Goal: Information Seeking & Learning: Check status

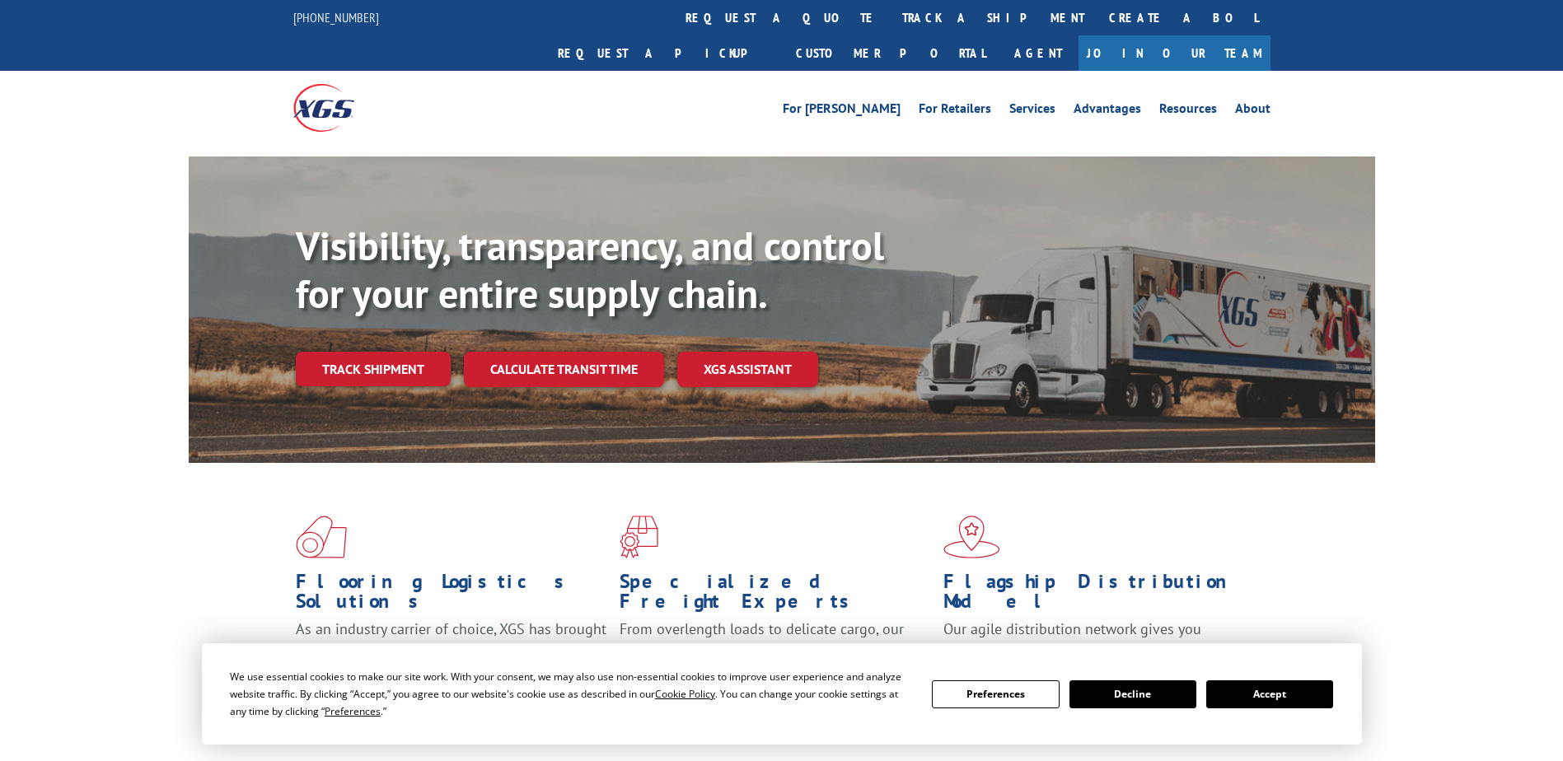
click at [890, 19] on link "track a shipment" at bounding box center [993, 17] width 207 height 35
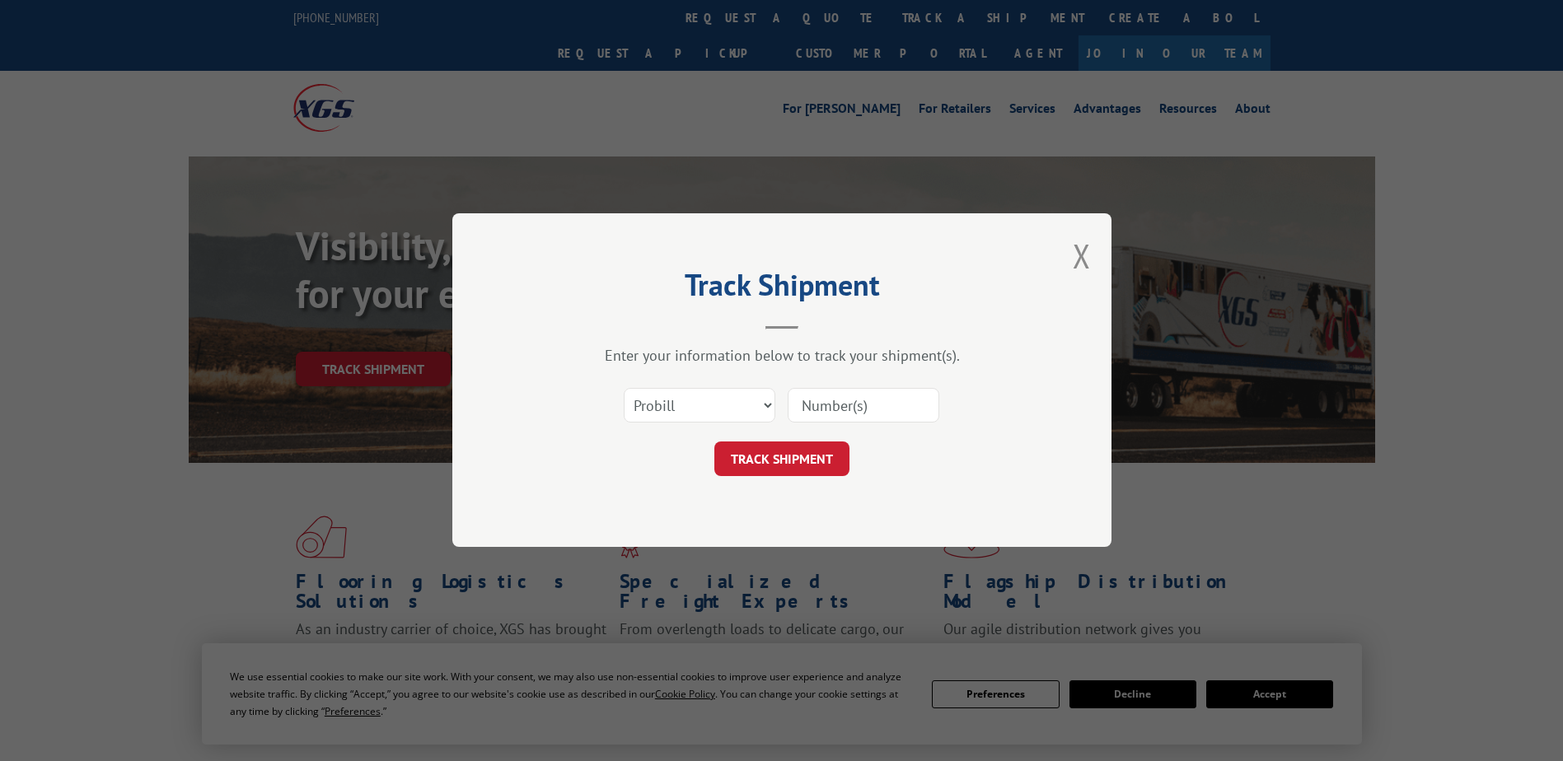
click at [870, 409] on input at bounding box center [864, 406] width 152 height 35
paste input "[PERSON_NAME]"
type input "[PERSON_NAME]"
click at [807, 466] on button "TRACK SHIPMENT" at bounding box center [781, 459] width 135 height 35
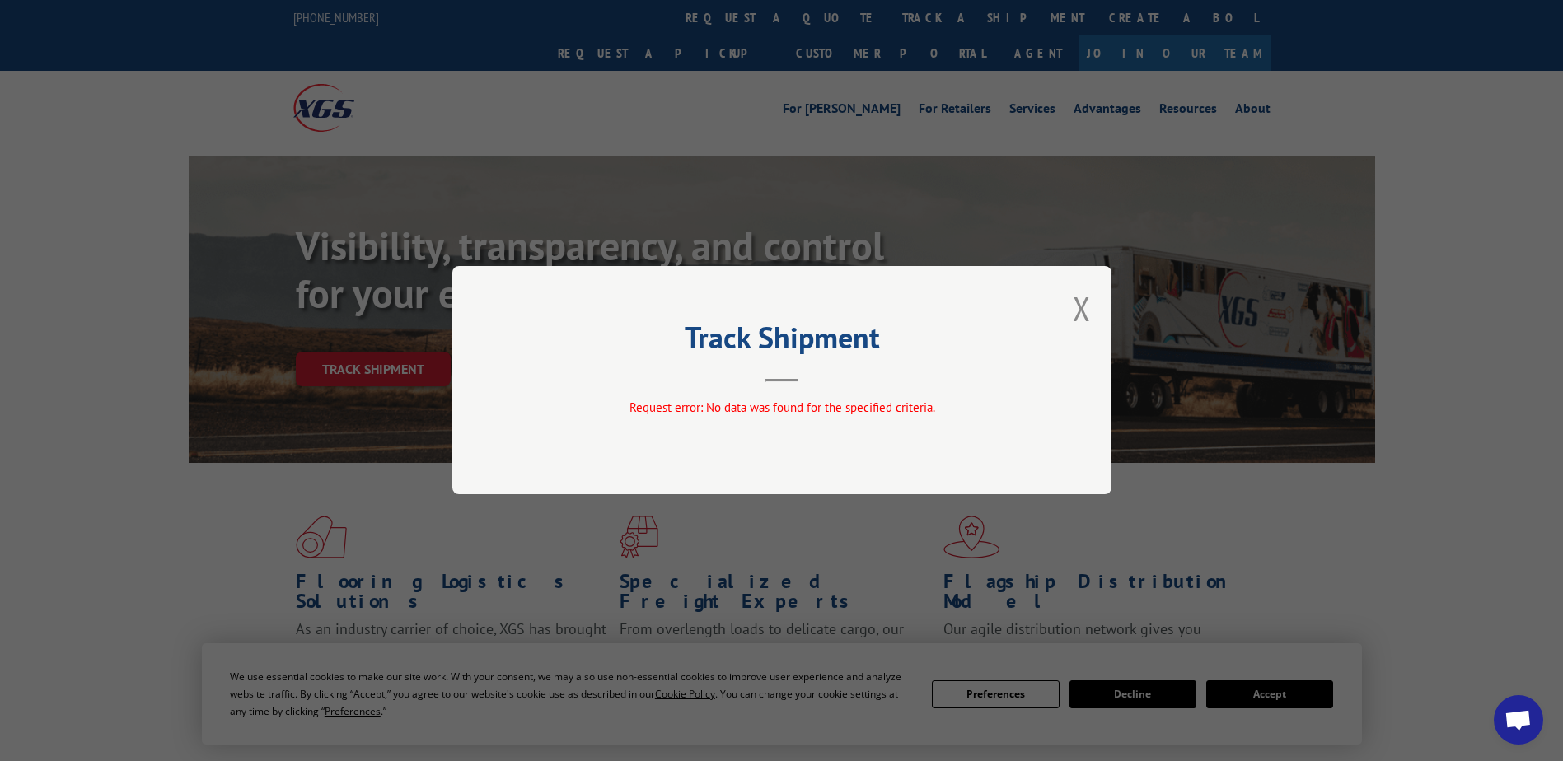
click at [1095, 298] on div "Track Shipment Request error: No data was found for the specified criteria." at bounding box center [781, 380] width 659 height 228
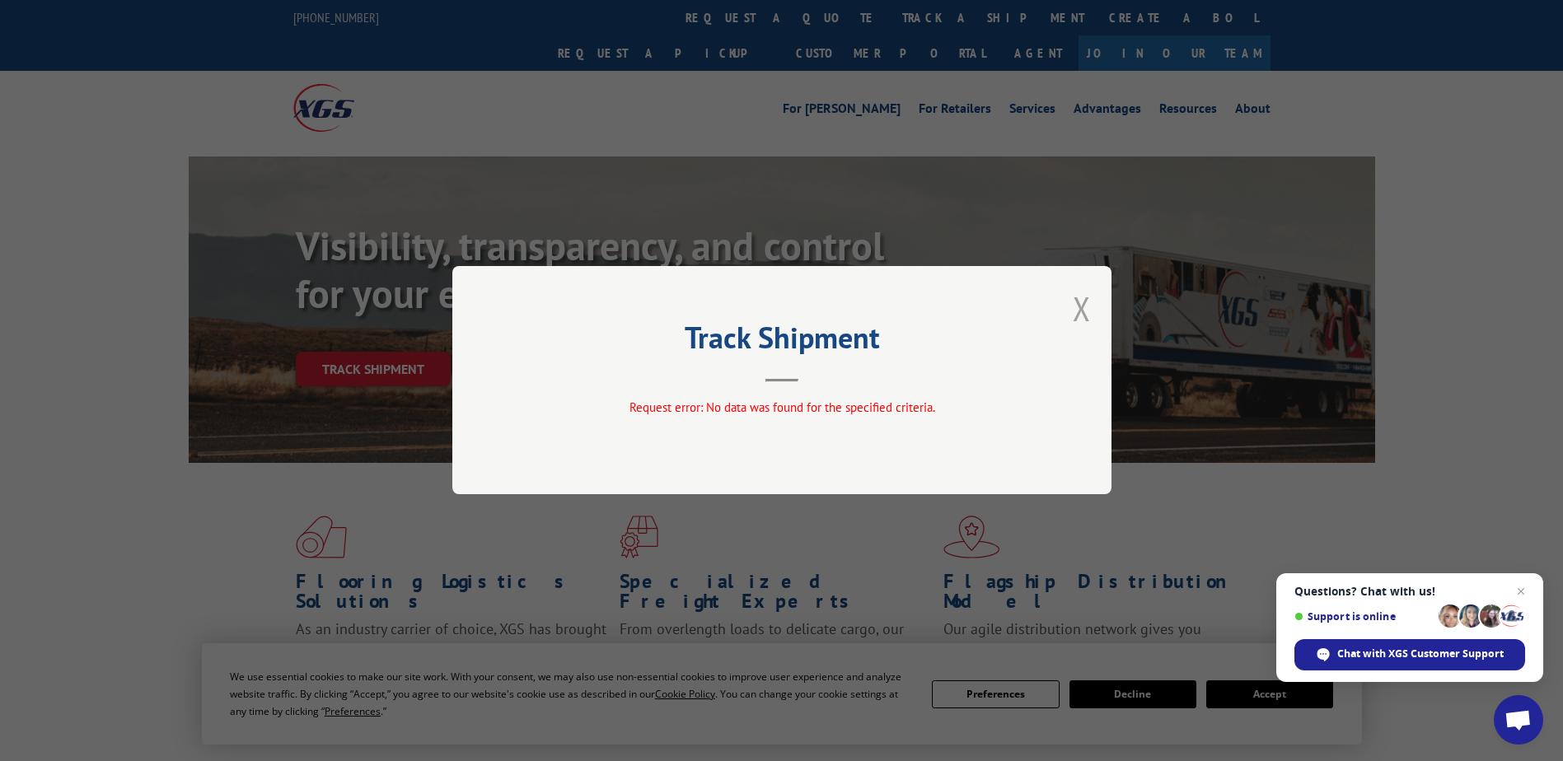
click at [1073, 312] on button "Close modal" at bounding box center [1082, 309] width 18 height 44
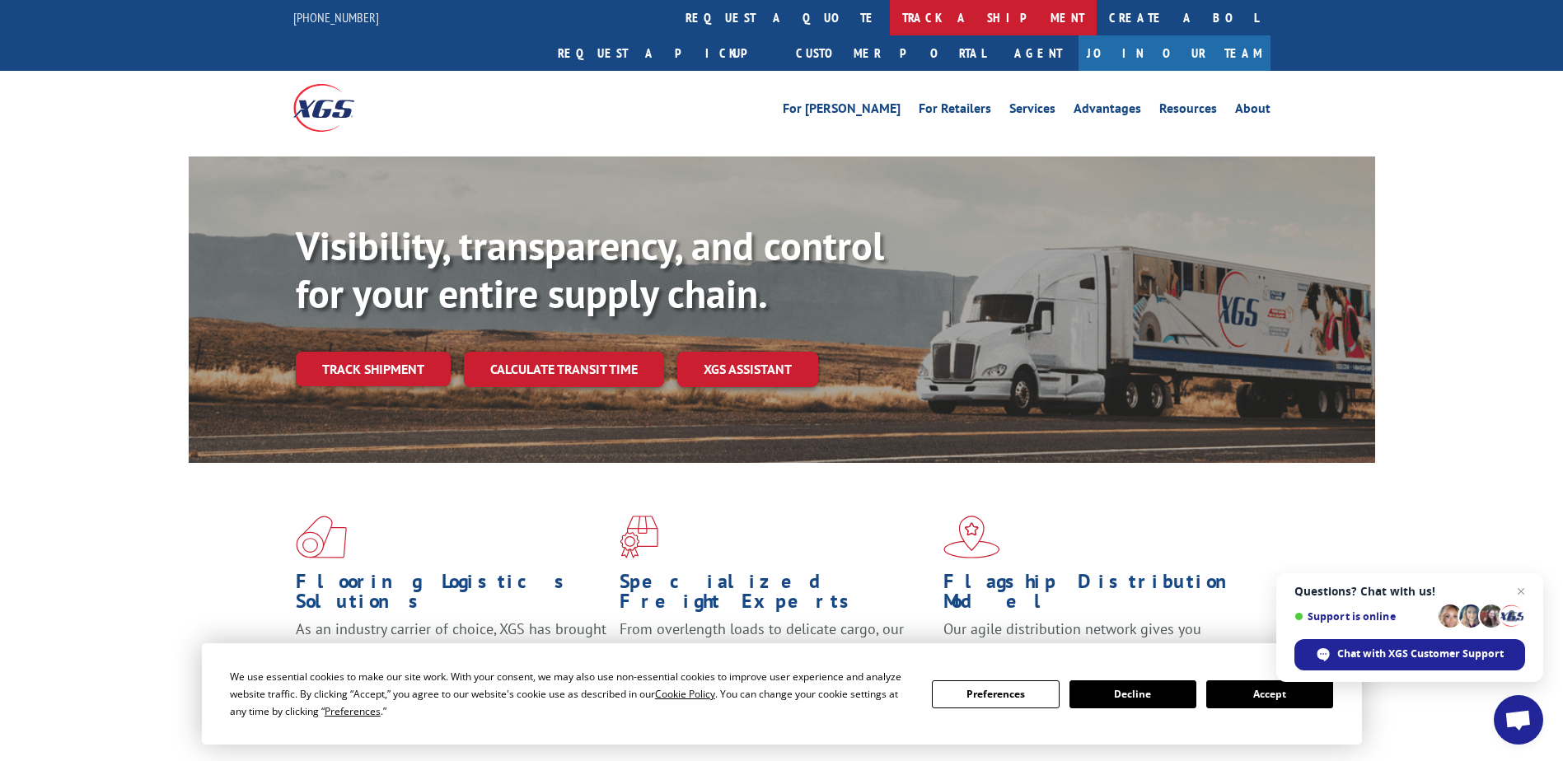
click at [890, 19] on link "track a shipment" at bounding box center [993, 17] width 207 height 35
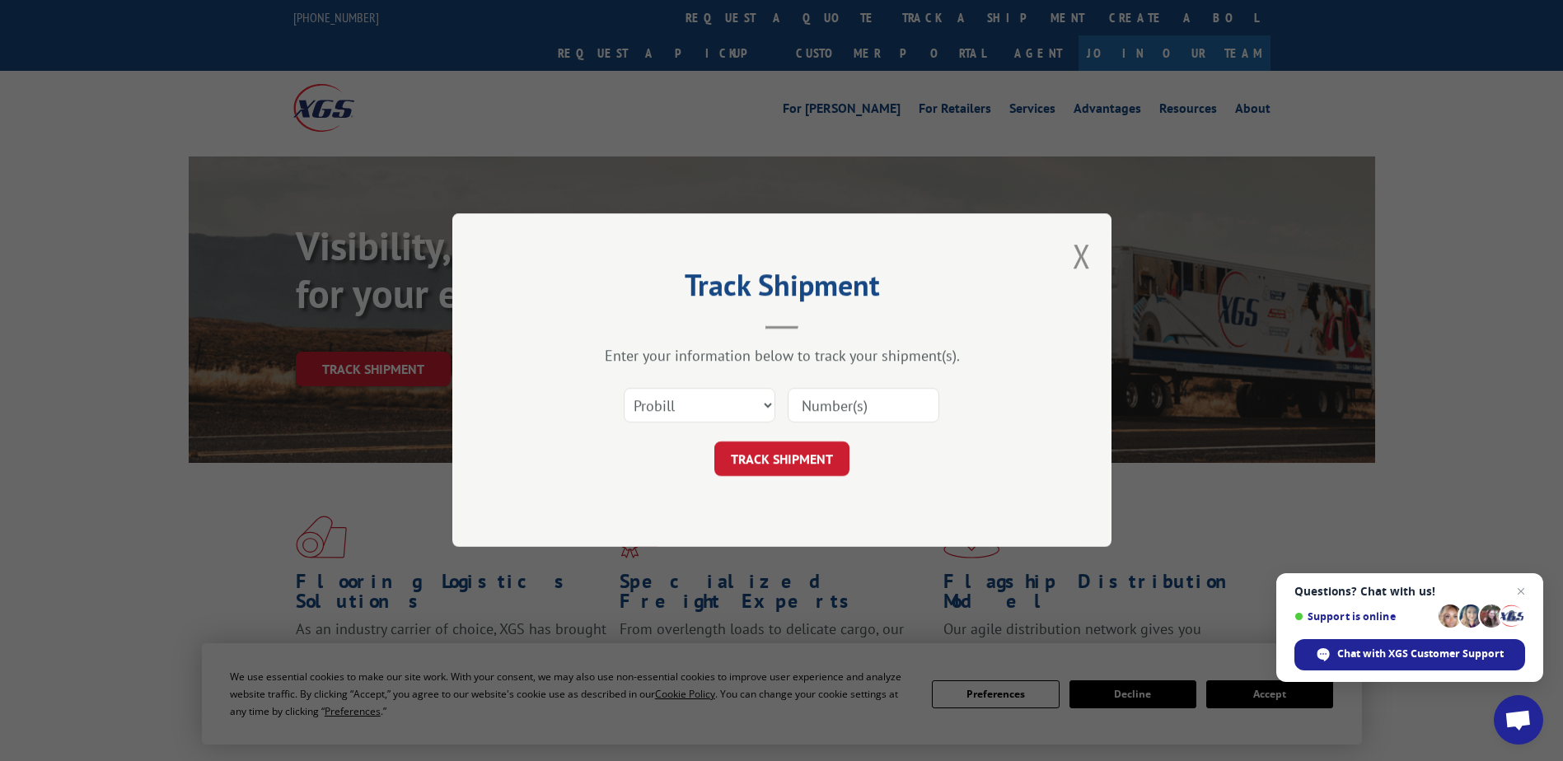
click at [863, 414] on input at bounding box center [864, 406] width 152 height 35
type input "17478360"
click button "TRACK SHIPMENT" at bounding box center [781, 459] width 135 height 35
